Goal: Task Accomplishment & Management: Manage account settings

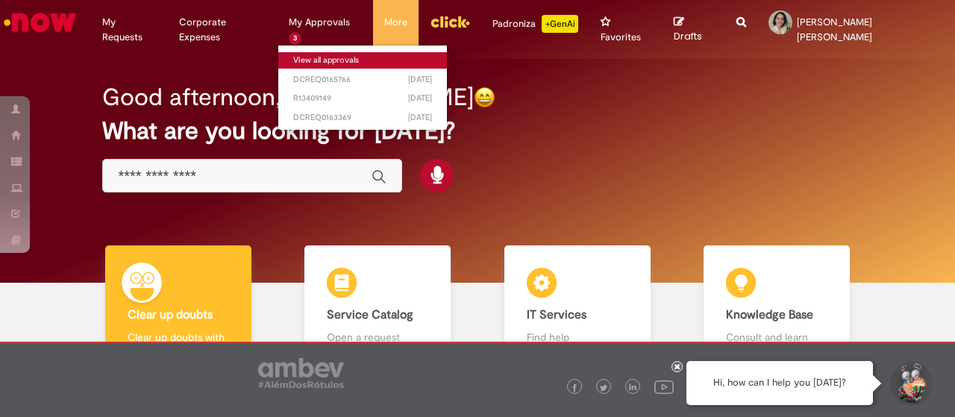
click at [319, 59] on link "View all approvals" at bounding box center [362, 60] width 169 height 16
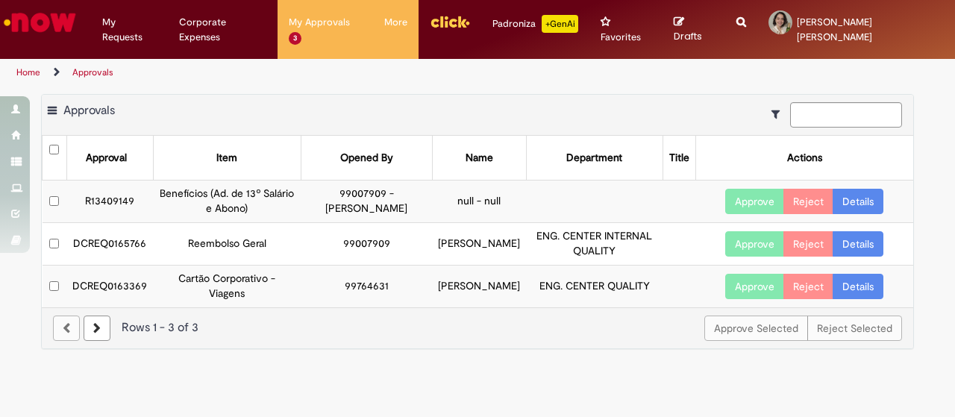
click at [867, 189] on link "Details" at bounding box center [858, 201] width 51 height 25
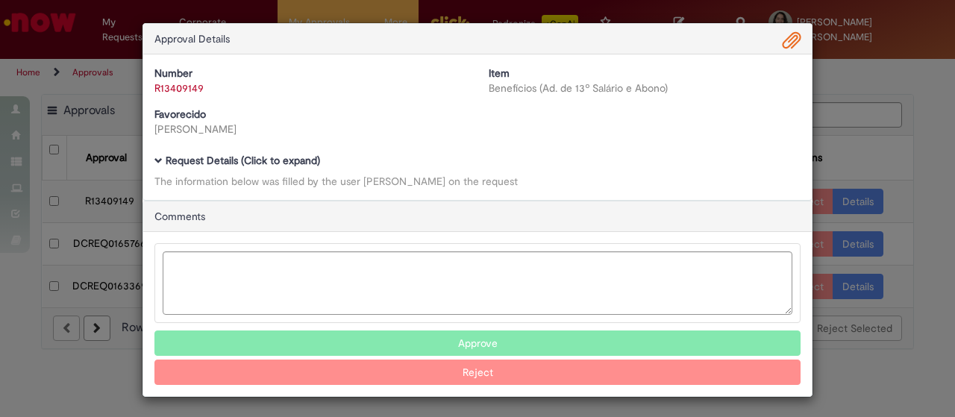
click at [790, 37] on span "Ambev Approval Modal" at bounding box center [792, 40] width 18 height 25
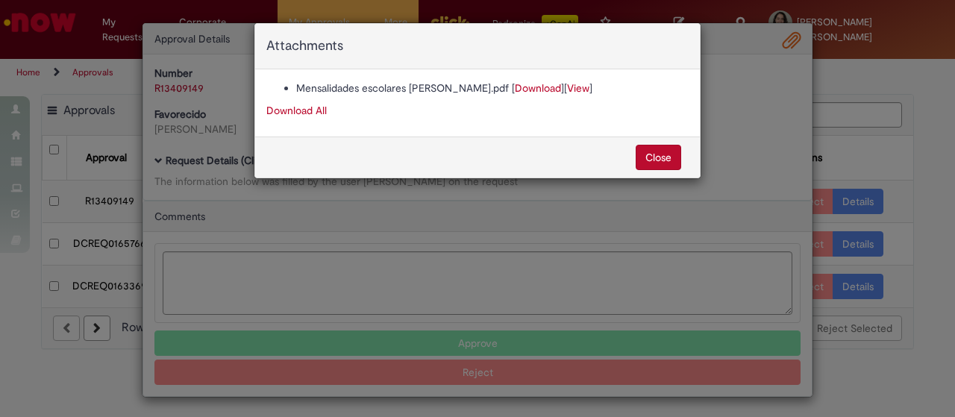
click at [571, 89] on link "View" at bounding box center [578, 87] width 22 height 13
click at [530, 87] on link "Download" at bounding box center [538, 87] width 46 height 13
click at [677, 156] on button "Close" at bounding box center [659, 157] width 46 height 25
